Goal: Transaction & Acquisition: Purchase product/service

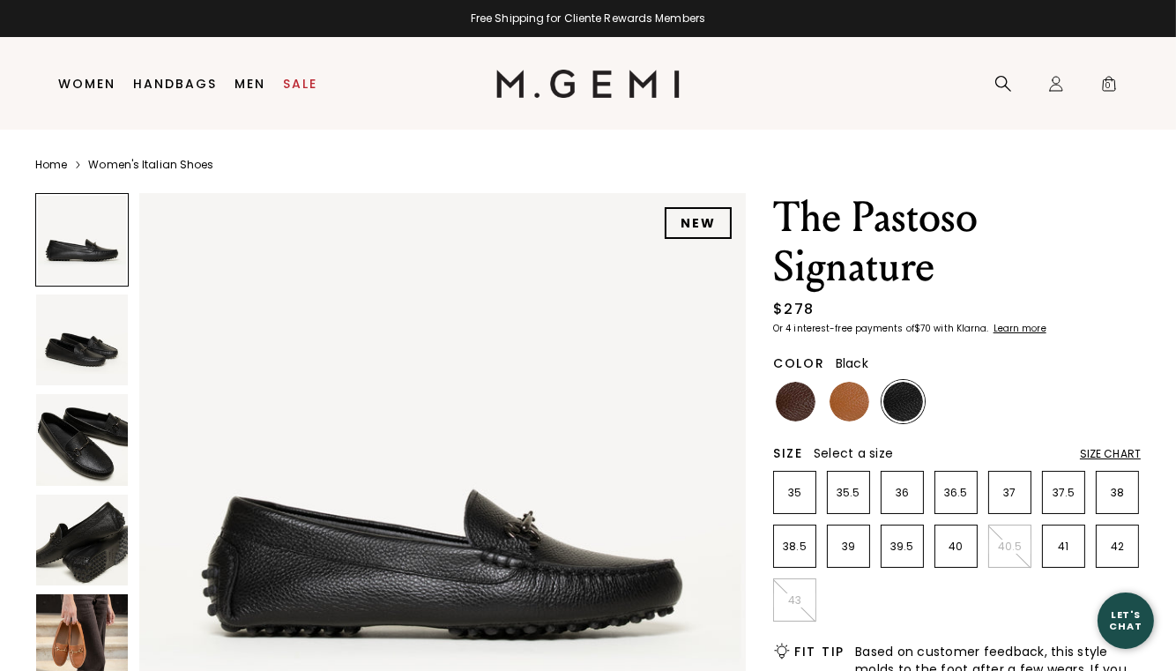
click at [106, 531] on img at bounding box center [82, 540] width 92 height 92
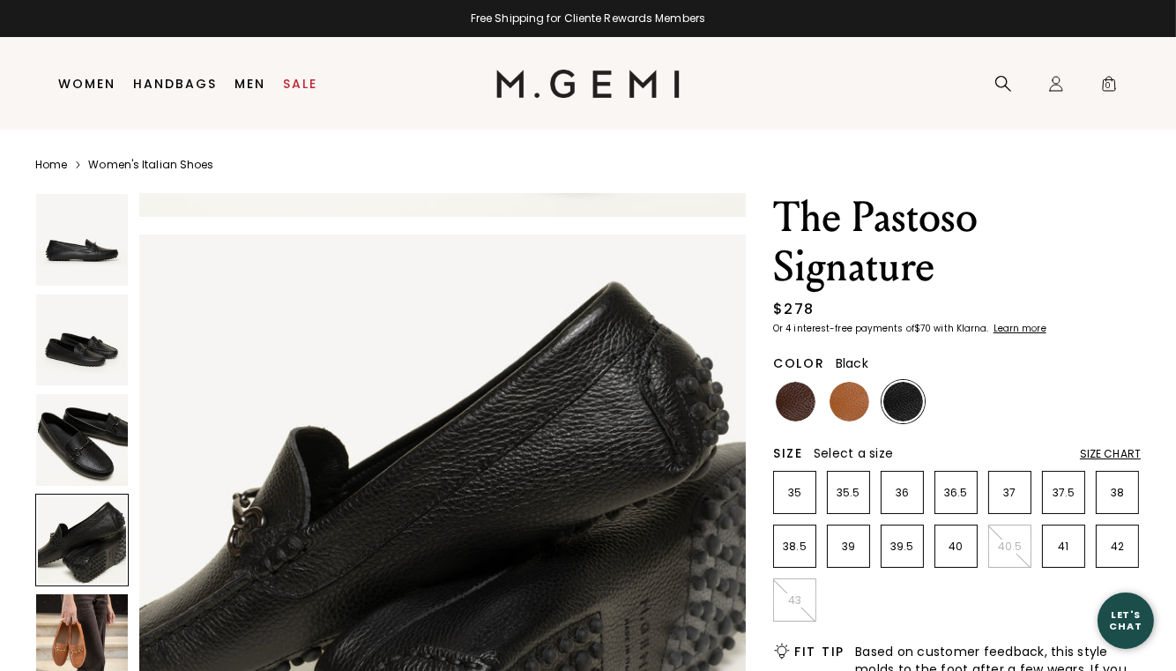
scroll to position [1834, 0]
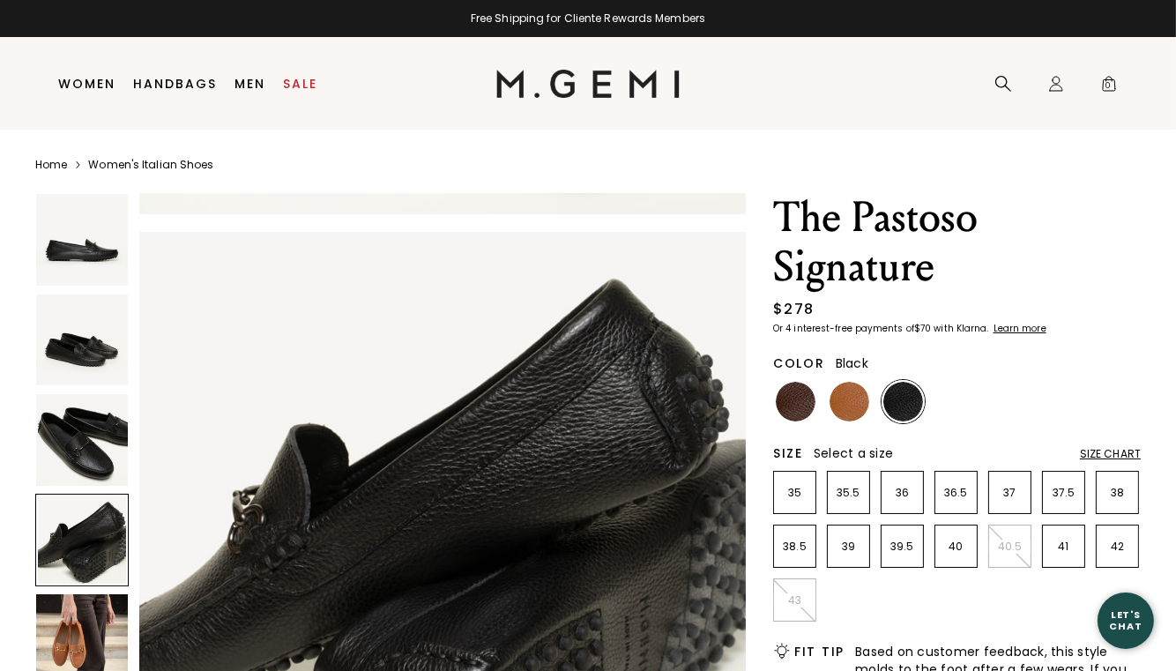
click at [906, 405] on img at bounding box center [903, 402] width 40 height 40
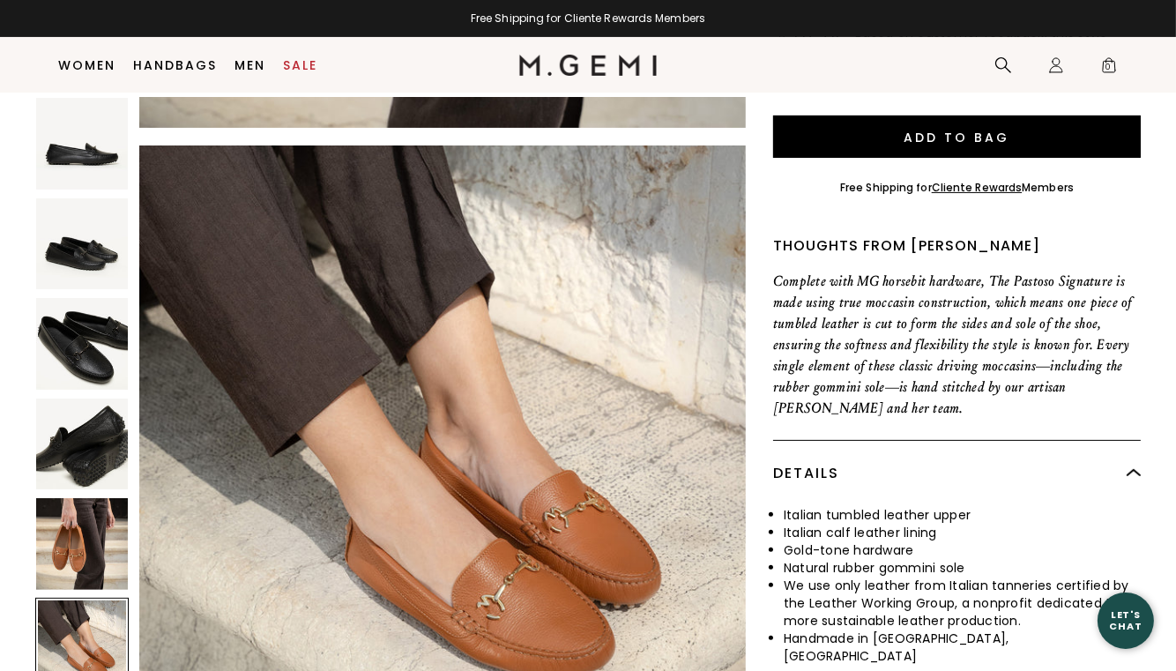
scroll to position [667, 0]
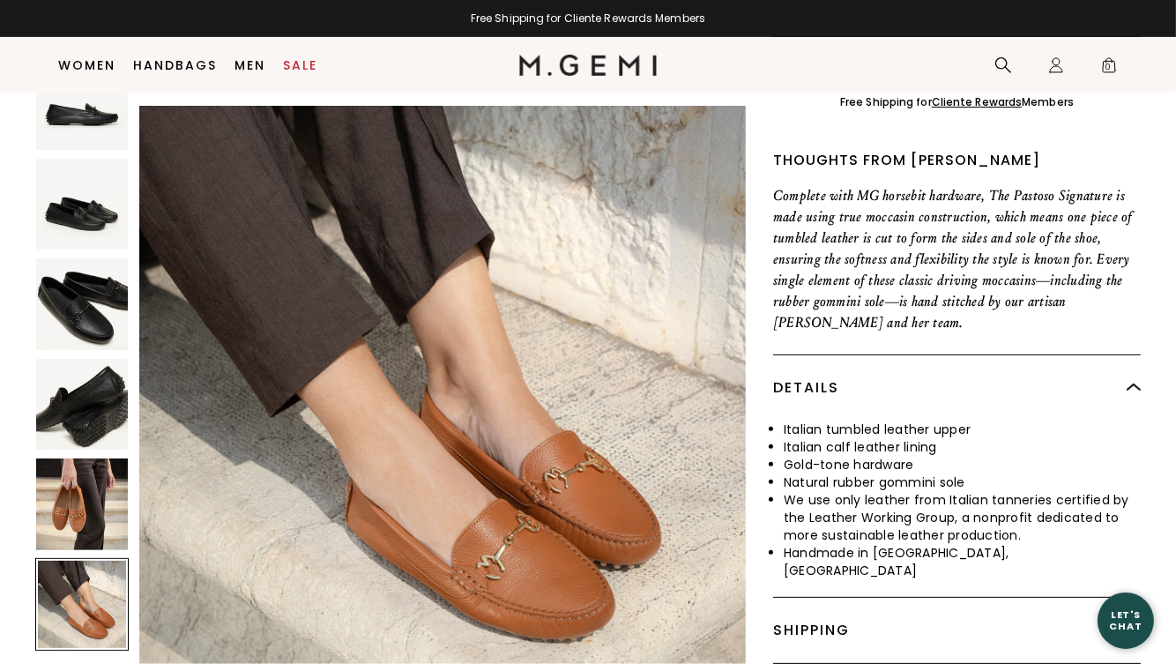
click at [92, 571] on div at bounding box center [81, 604] width 93 height 93
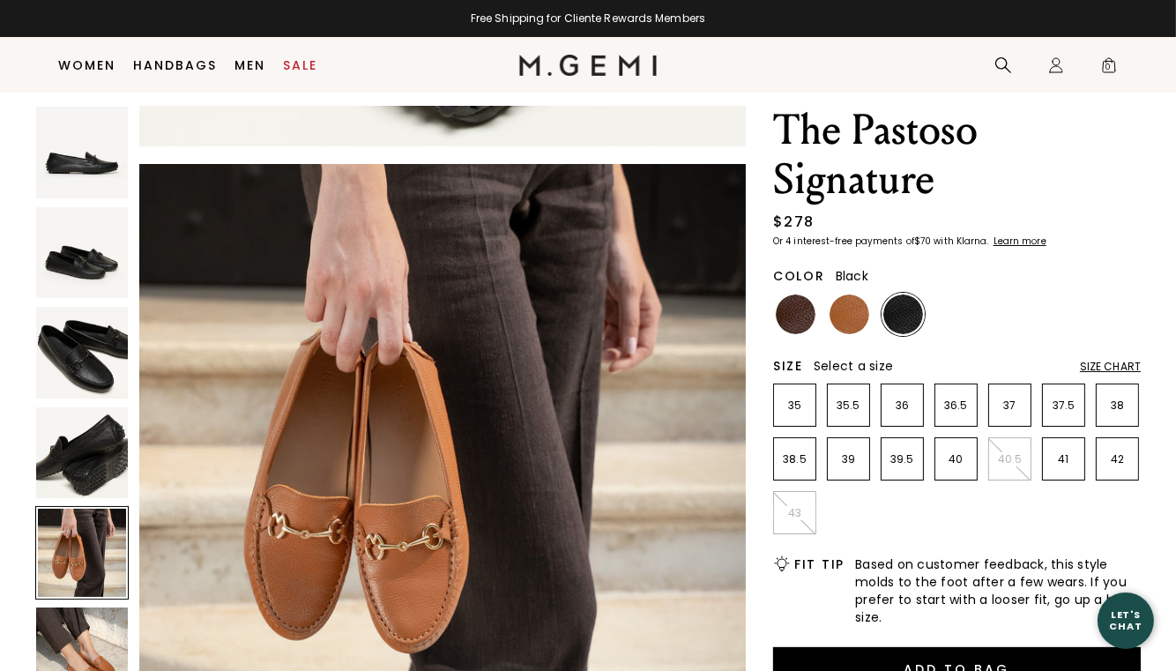
scroll to position [138, 0]
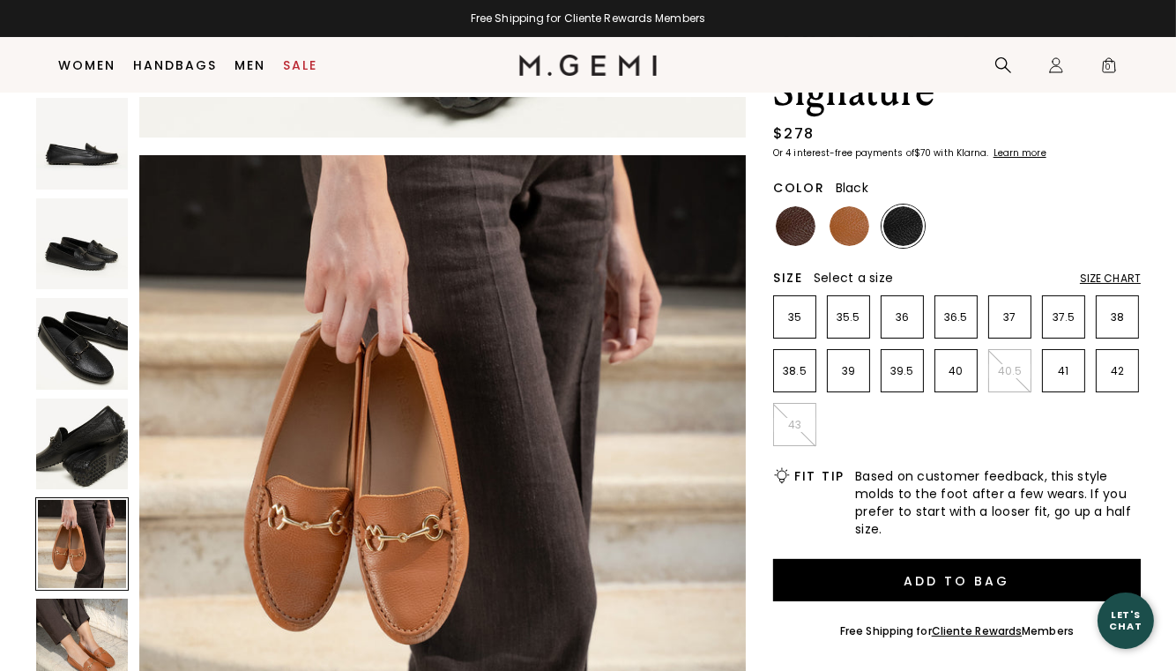
click at [1121, 280] on div "Size Chart" at bounding box center [1110, 278] width 61 height 14
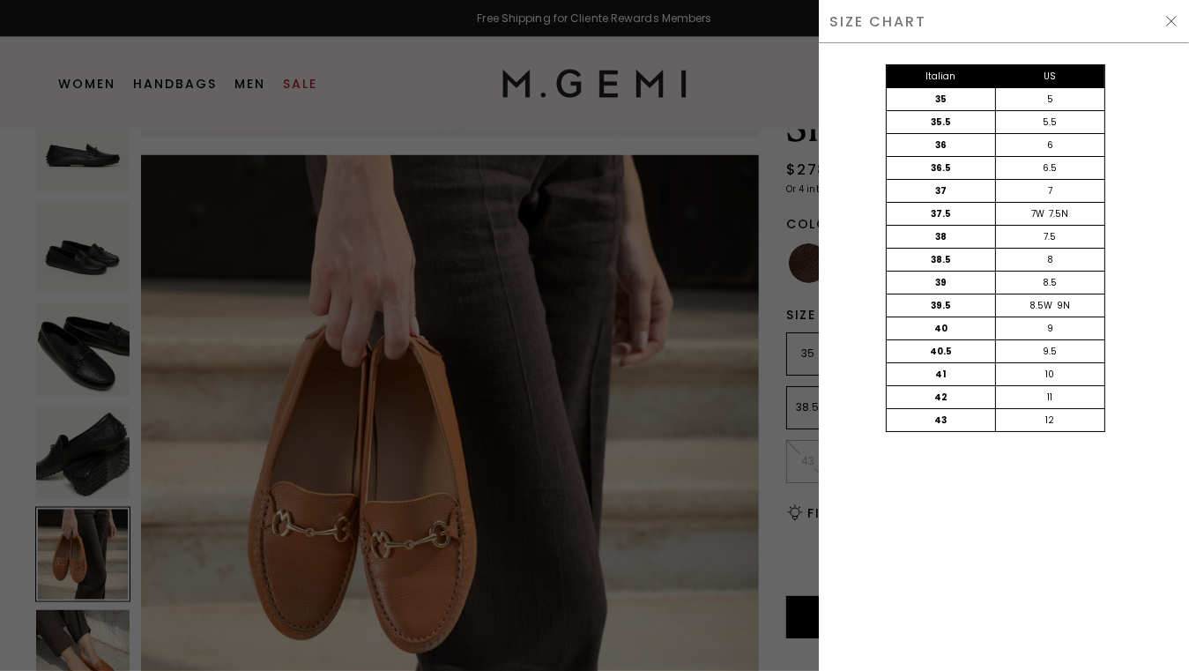
scroll to position [2485, 0]
click at [1170, 28] on div "SIZE CHART" at bounding box center [1004, 21] width 370 height 43
click at [1169, 19] on img at bounding box center [1171, 21] width 14 height 14
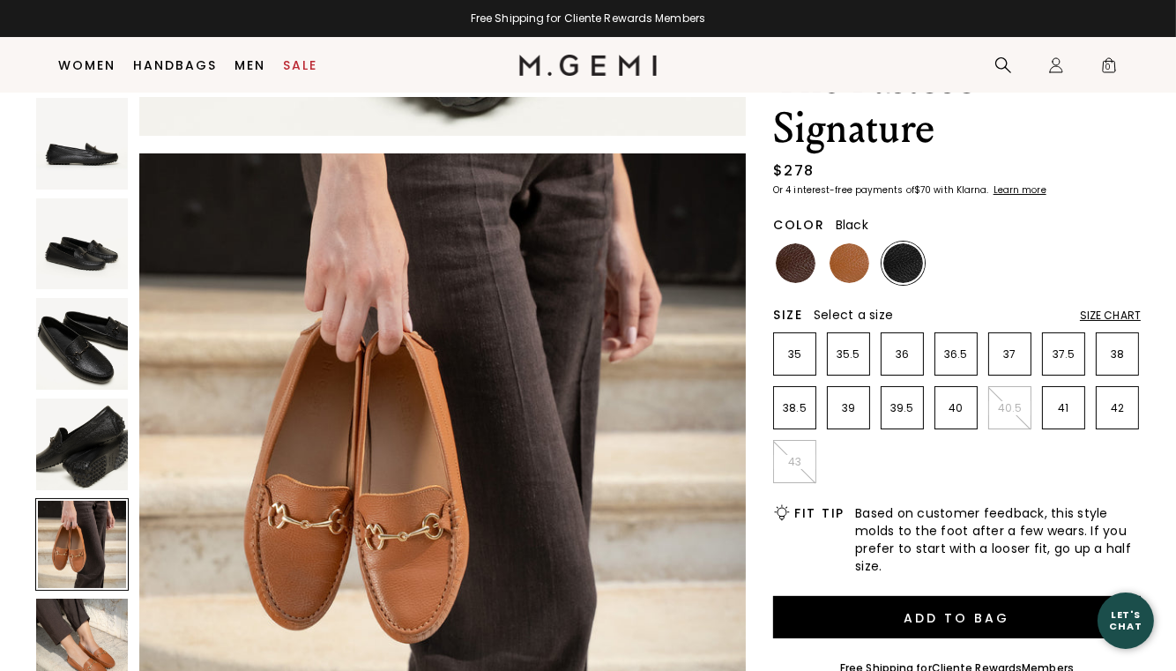
scroll to position [2440, 0]
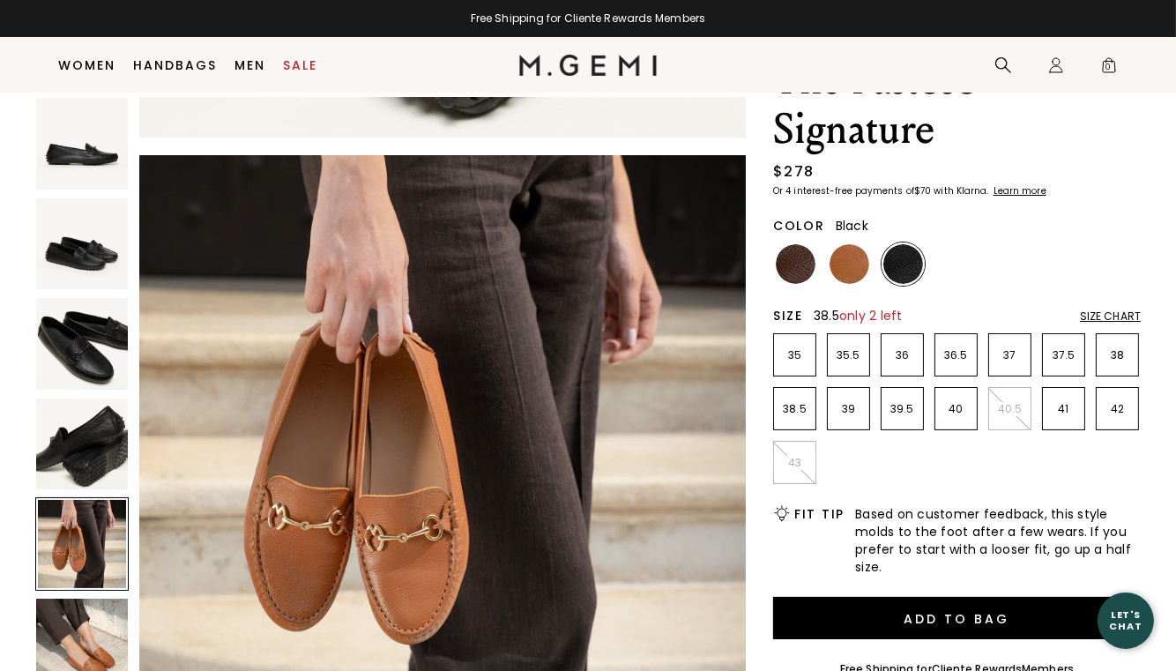
click at [792, 402] on p "38.5" at bounding box center [794, 409] width 41 height 14
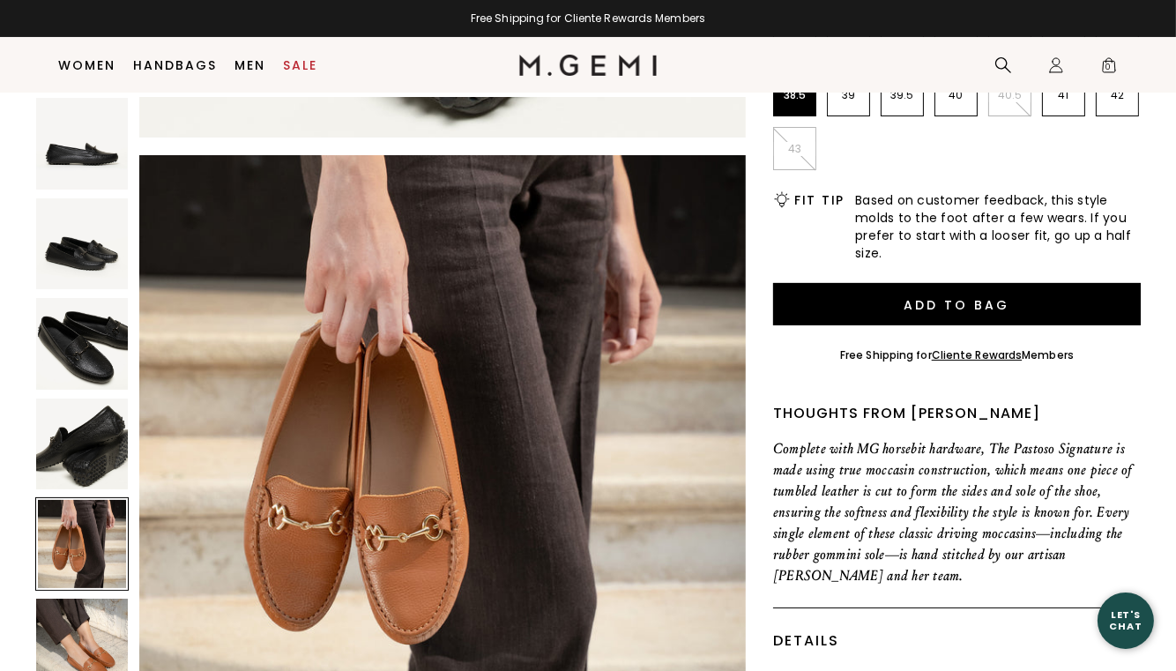
scroll to position [440, 0]
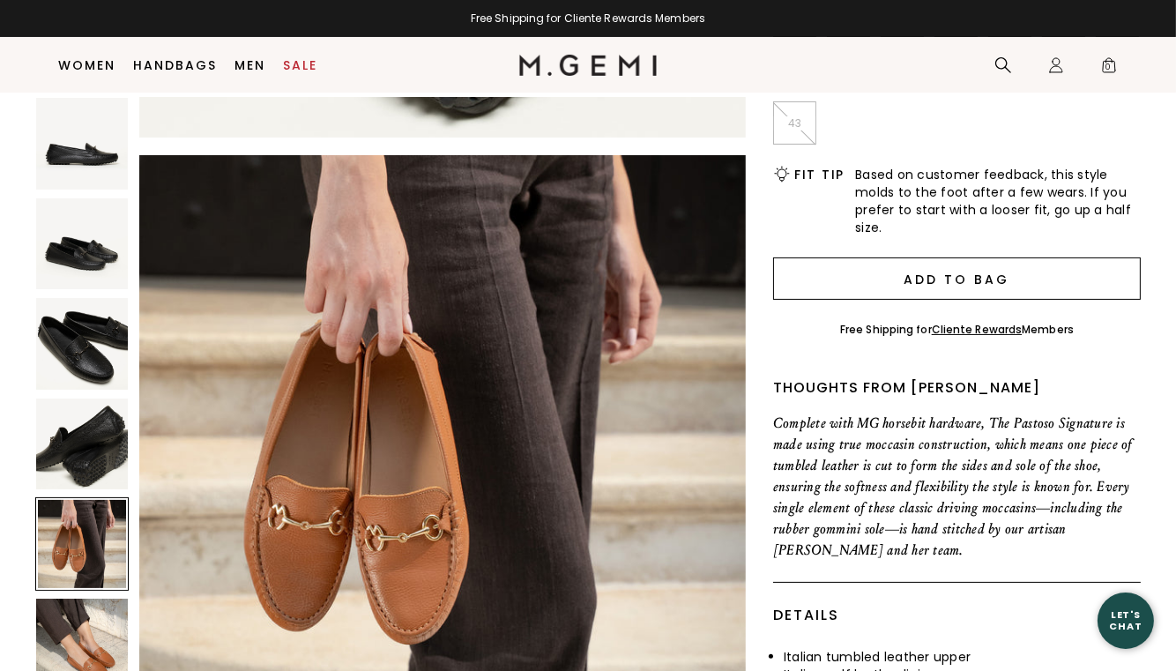
click at [1012, 279] on button "Add to Bag" at bounding box center [957, 278] width 368 height 42
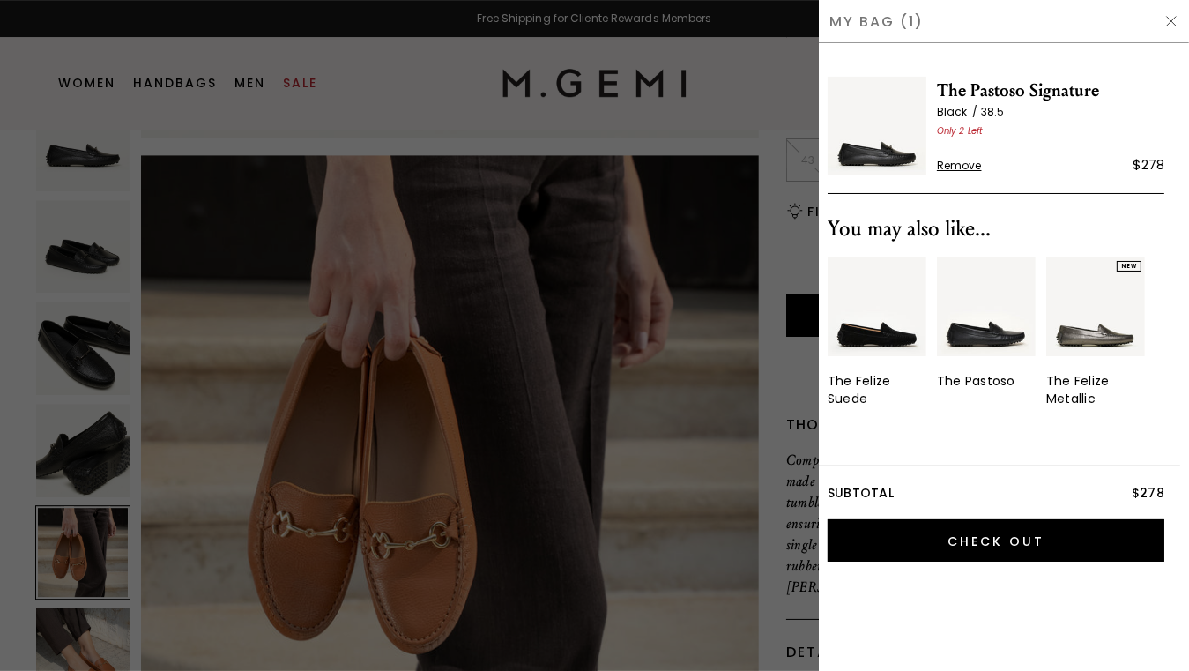
scroll to position [0, 0]
click at [1171, 21] on img at bounding box center [1171, 21] width 14 height 14
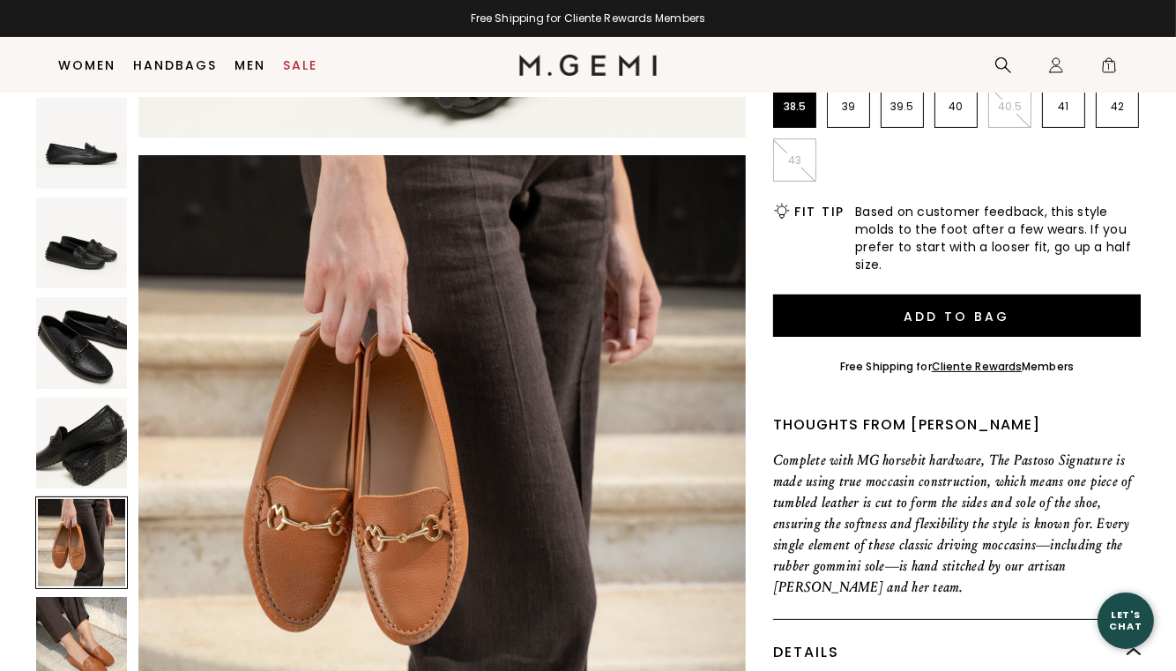
scroll to position [2440, 0]
